Goal: Information Seeking & Learning: Compare options

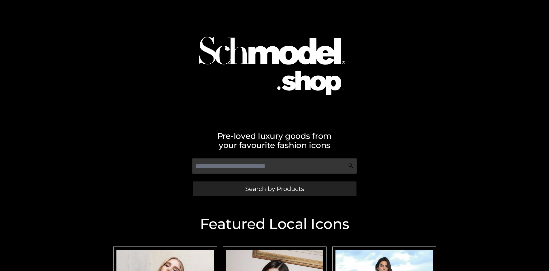
click at [274, 189] on span "Search by Products" at bounding box center [274, 189] width 59 height 6
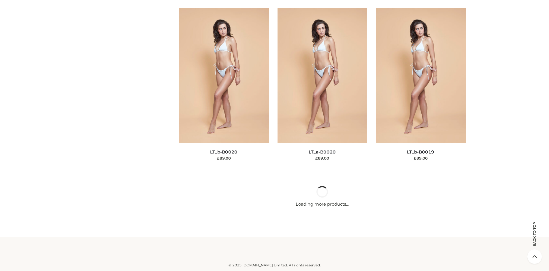
scroll to position [1933, 0]
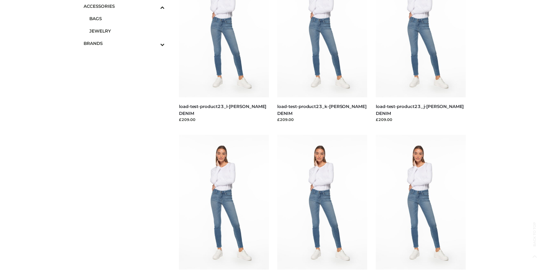
click at [127, 31] on span "JEWELRY" at bounding box center [126, 31] width 75 height 7
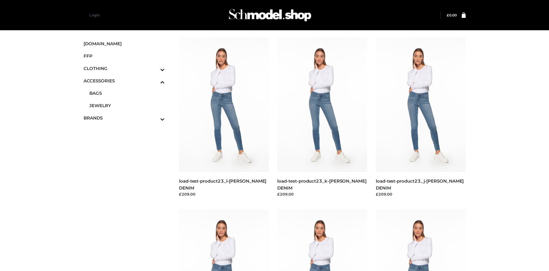
scroll to position [1658, 0]
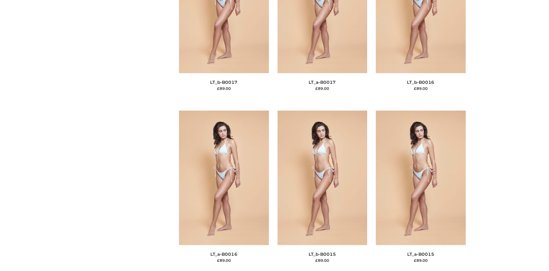
click at [420, 191] on img at bounding box center [421, 178] width 90 height 134
click at [420, 190] on img at bounding box center [421, 177] width 90 height 134
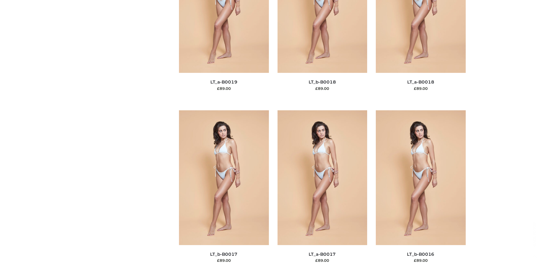
scroll to position [621, 0]
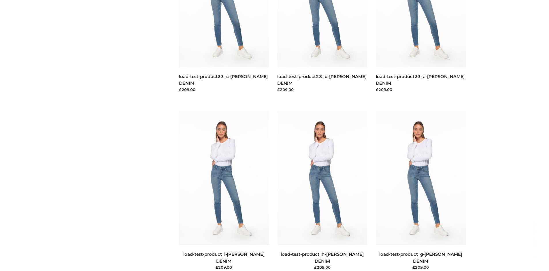
click at [223, 191] on img at bounding box center [224, 178] width 90 height 134
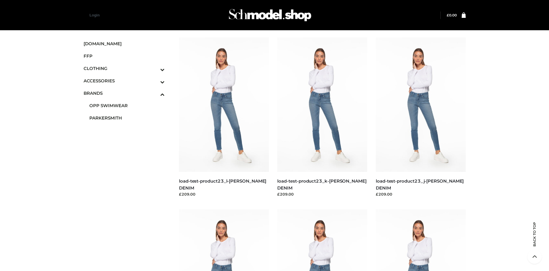
click at [127, 118] on span "PARKERSMITH" at bounding box center [126, 118] width 75 height 7
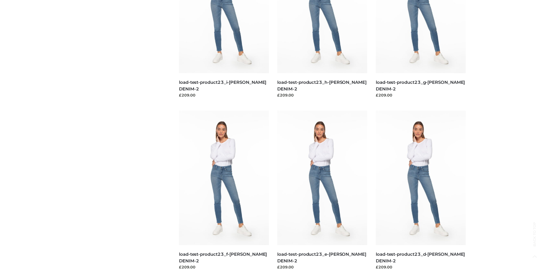
click at [420, 191] on img at bounding box center [421, 178] width 90 height 134
click at [223, 191] on img at bounding box center [224, 178] width 90 height 134
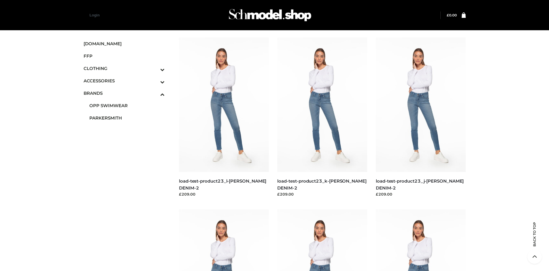
click at [223, 117] on img at bounding box center [224, 104] width 90 height 134
click at [124, 56] on span "FFP" at bounding box center [124, 56] width 81 height 7
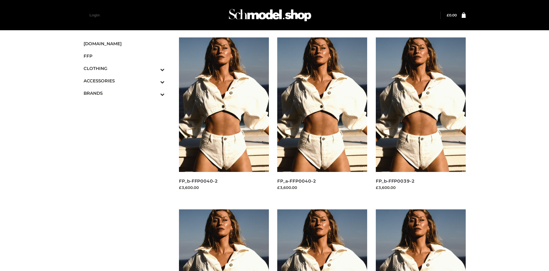
click at [223, 117] on img at bounding box center [224, 104] width 90 height 134
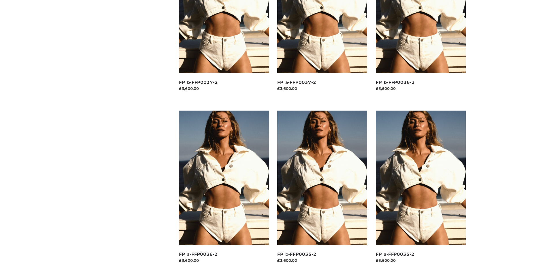
click at [322, 191] on img at bounding box center [322, 178] width 90 height 134
click at [420, 191] on img at bounding box center [421, 178] width 90 height 134
click at [322, 191] on img at bounding box center [322, 178] width 90 height 134
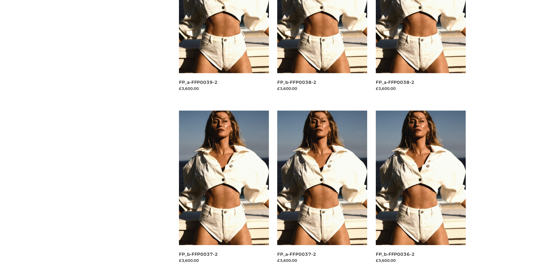
scroll to position [0, 0]
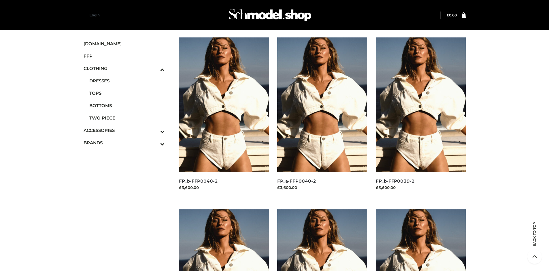
click at [127, 93] on span "TOPS" at bounding box center [126, 93] width 75 height 7
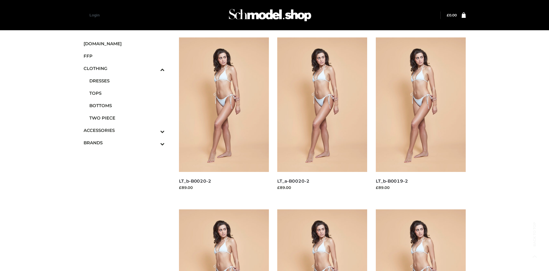
scroll to position [443, 0]
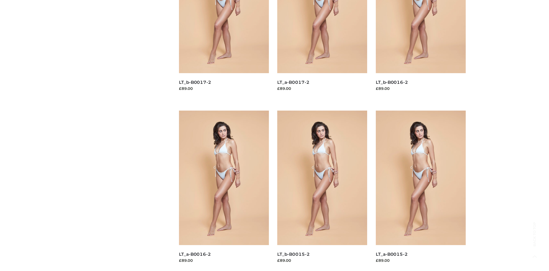
click at [420, 191] on img at bounding box center [421, 178] width 90 height 134
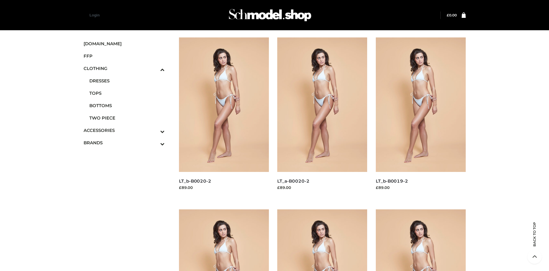
click at [322, 117] on img at bounding box center [322, 104] width 90 height 134
click at [420, 117] on img at bounding box center [421, 104] width 90 height 134
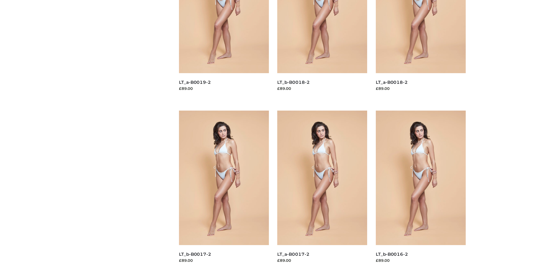
click at [420, 191] on img at bounding box center [421, 178] width 90 height 134
